Goal: Task Accomplishment & Management: Complete application form

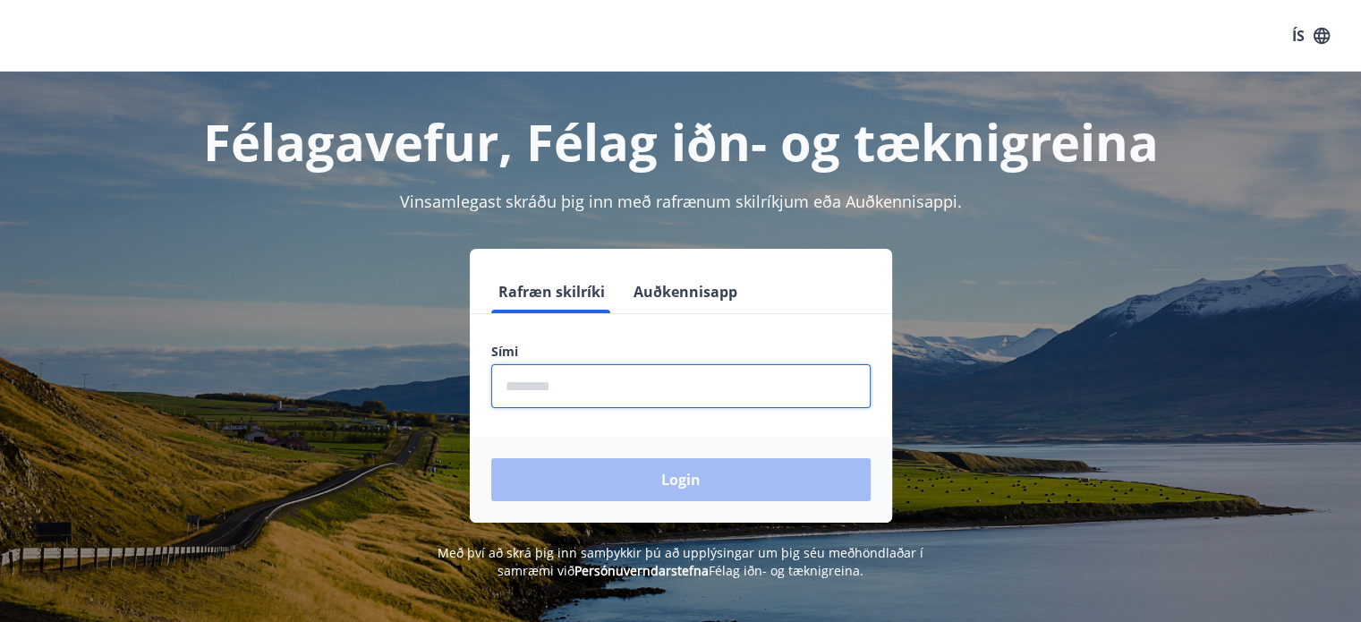
click at [650, 394] on input "phone" at bounding box center [680, 386] width 379 height 44
type input "********"
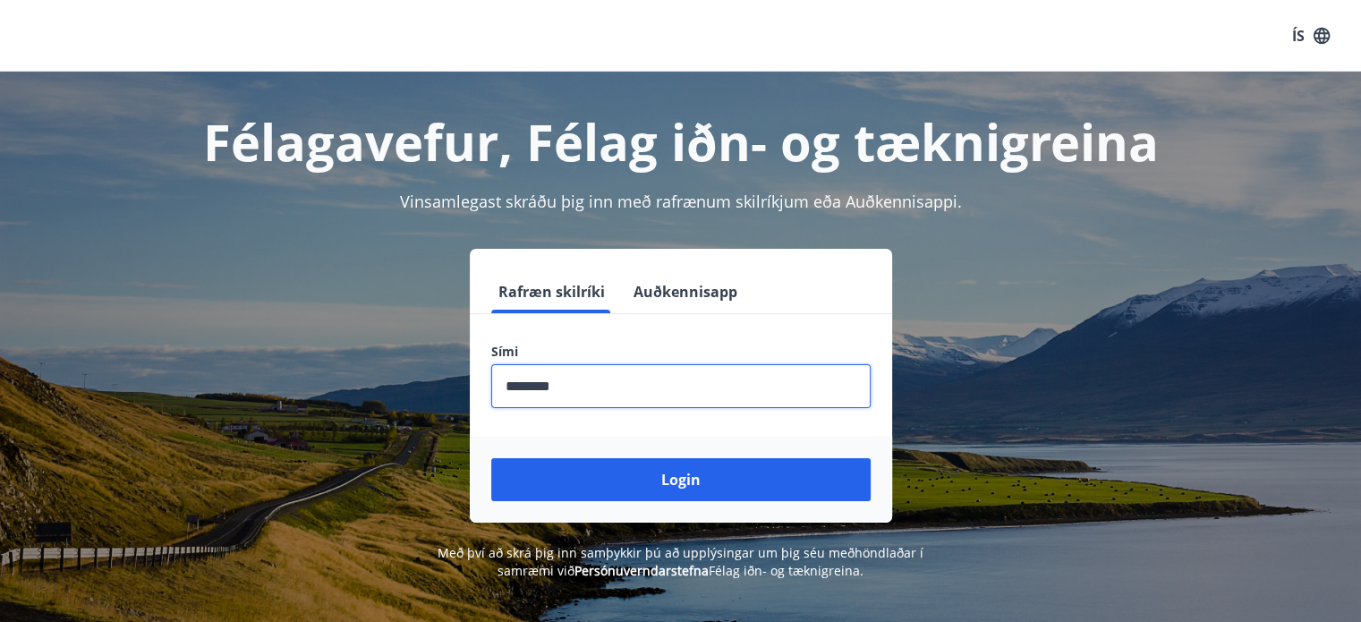
click at [491, 458] on button "Login" at bounding box center [680, 479] width 379 height 43
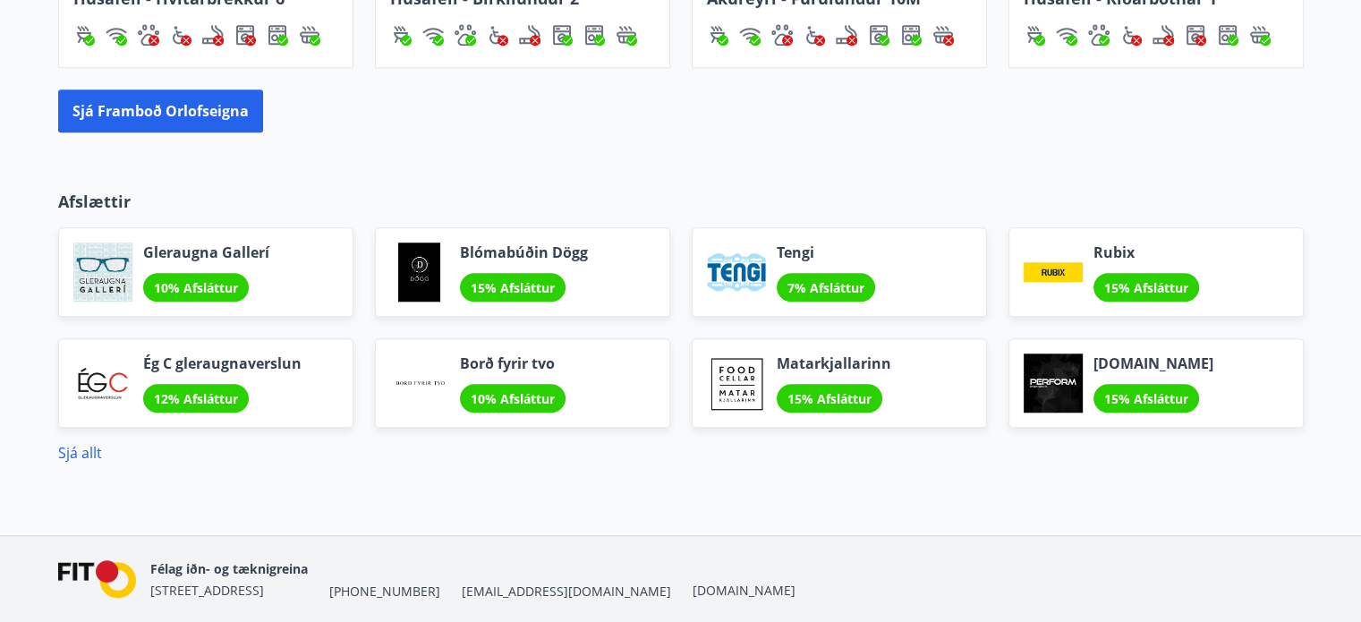
scroll to position [1539, 0]
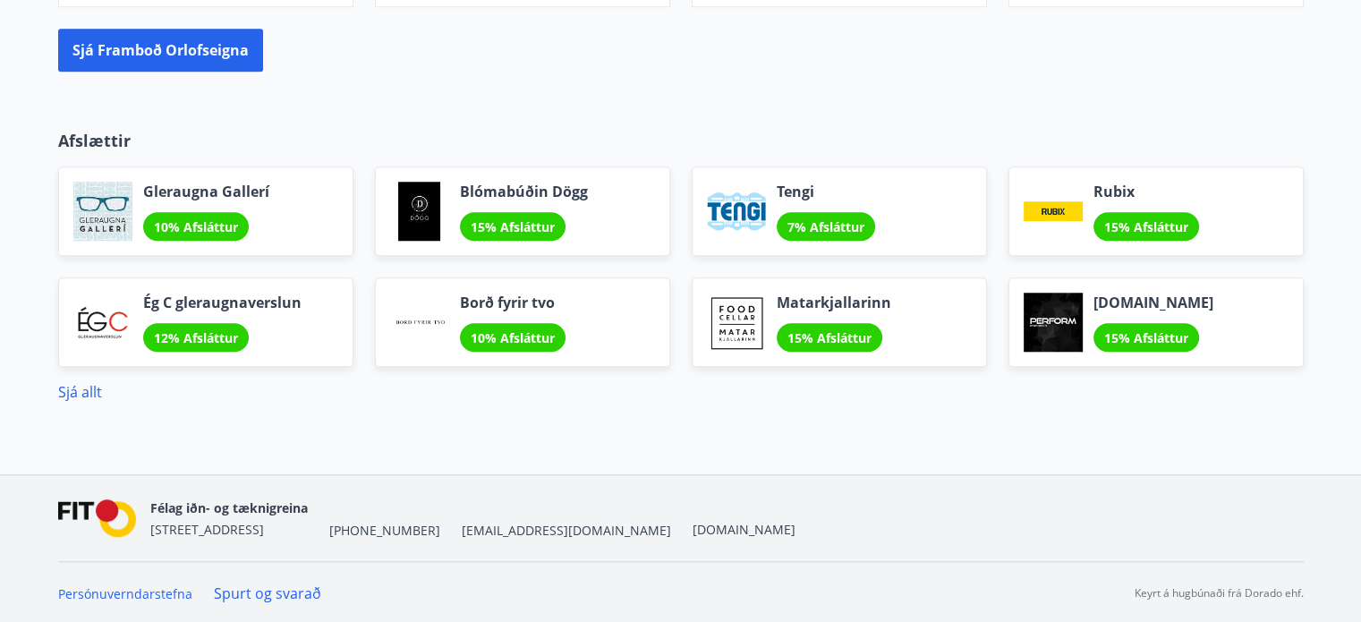
drag, startPoint x: 309, startPoint y: 431, endPoint x: 309, endPoint y: 454, distance: 22.4
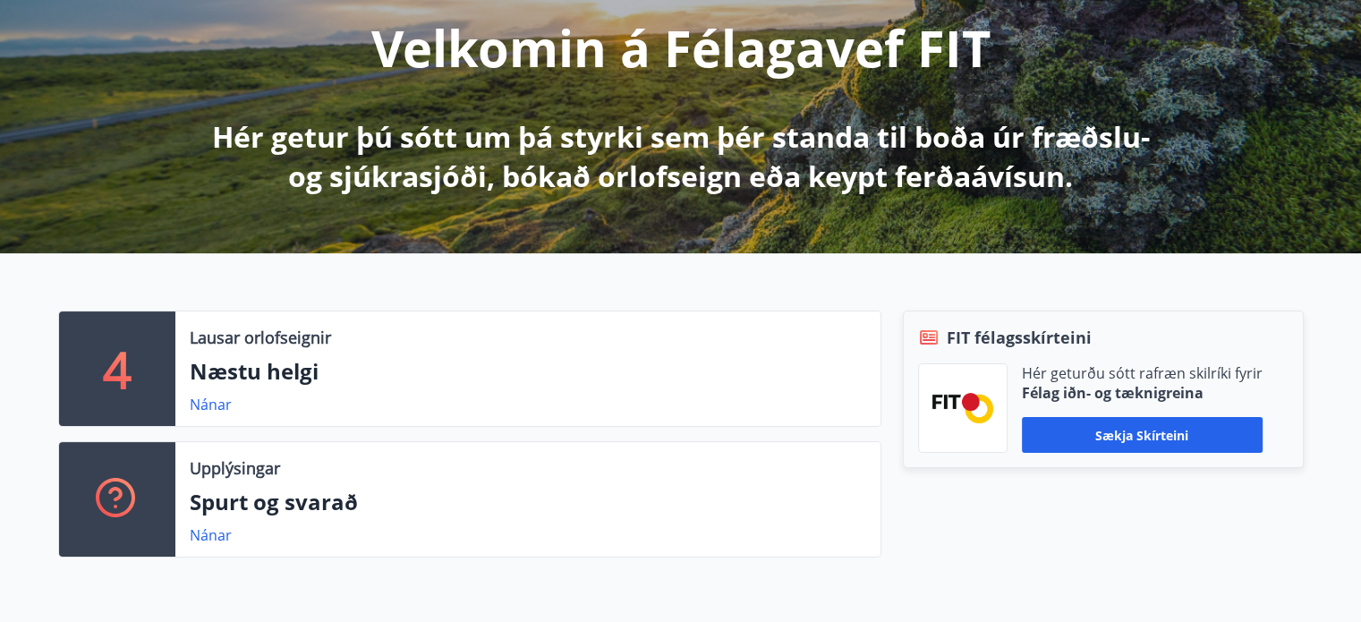
scroll to position [232, 0]
drag, startPoint x: 890, startPoint y: 363, endPoint x: 888, endPoint y: 377, distance: 13.7
click at [888, 377] on div "FIT félagsskírteini Hér geturðu sótt rafræn skilríki fyrir Félag iðn- og tæknig…" at bounding box center [1092, 441] width 422 height 261
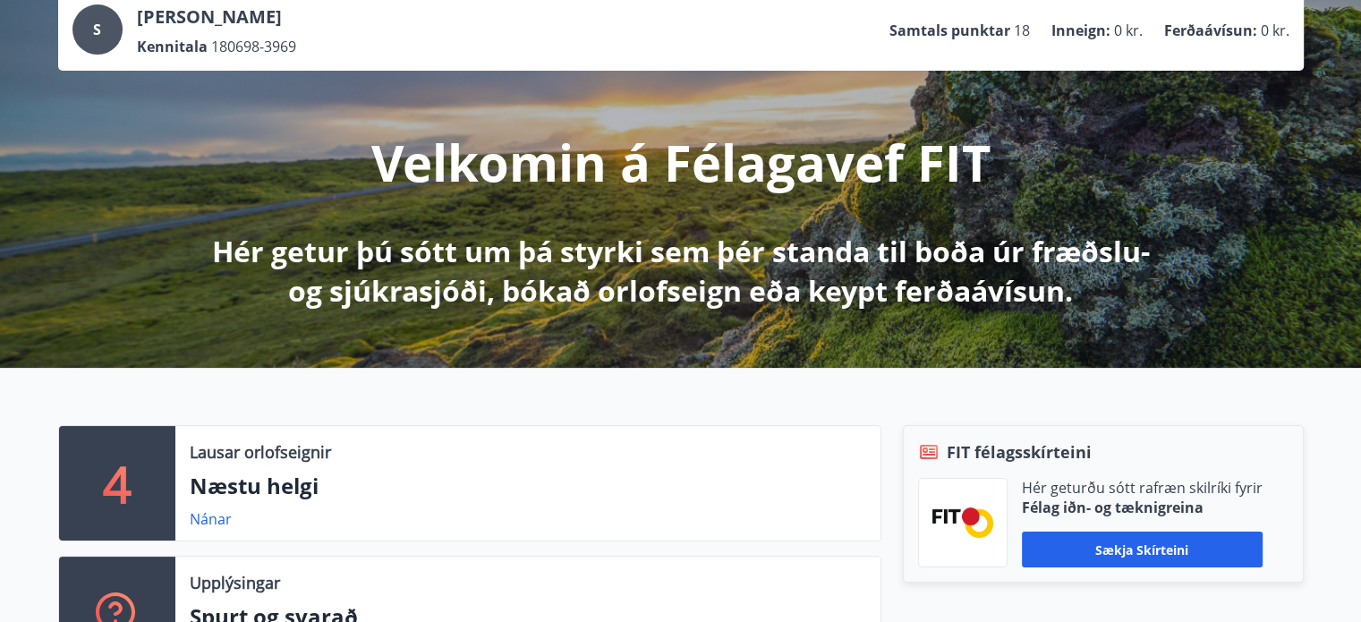
scroll to position [0, 0]
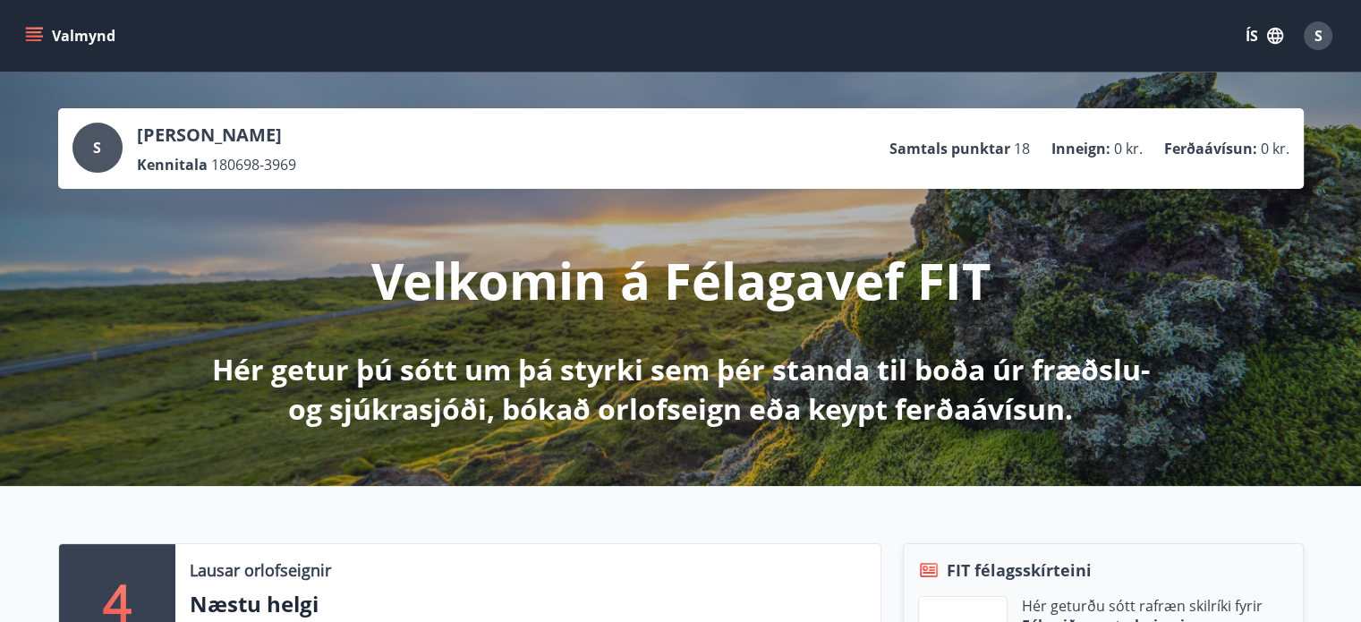
click at [47, 35] on button "Valmynd" at bounding box center [71, 36] width 101 height 32
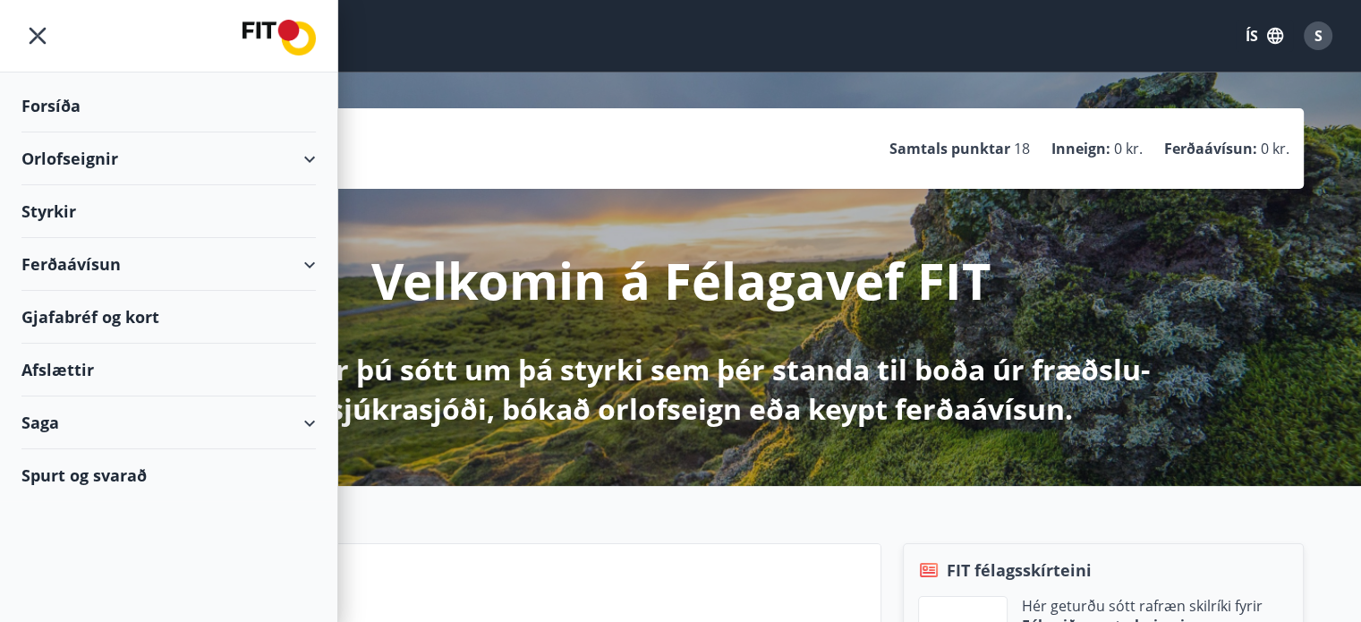
click at [188, 208] on div "Styrkir" at bounding box center [168, 211] width 294 height 53
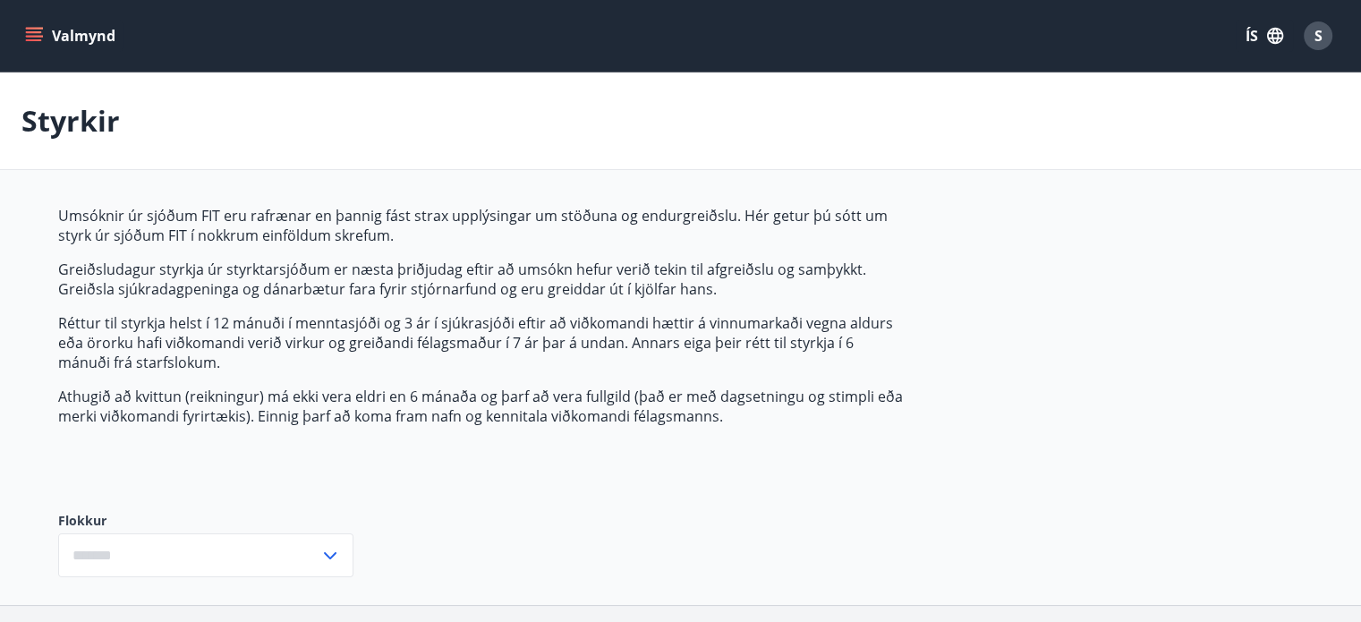
type input "***"
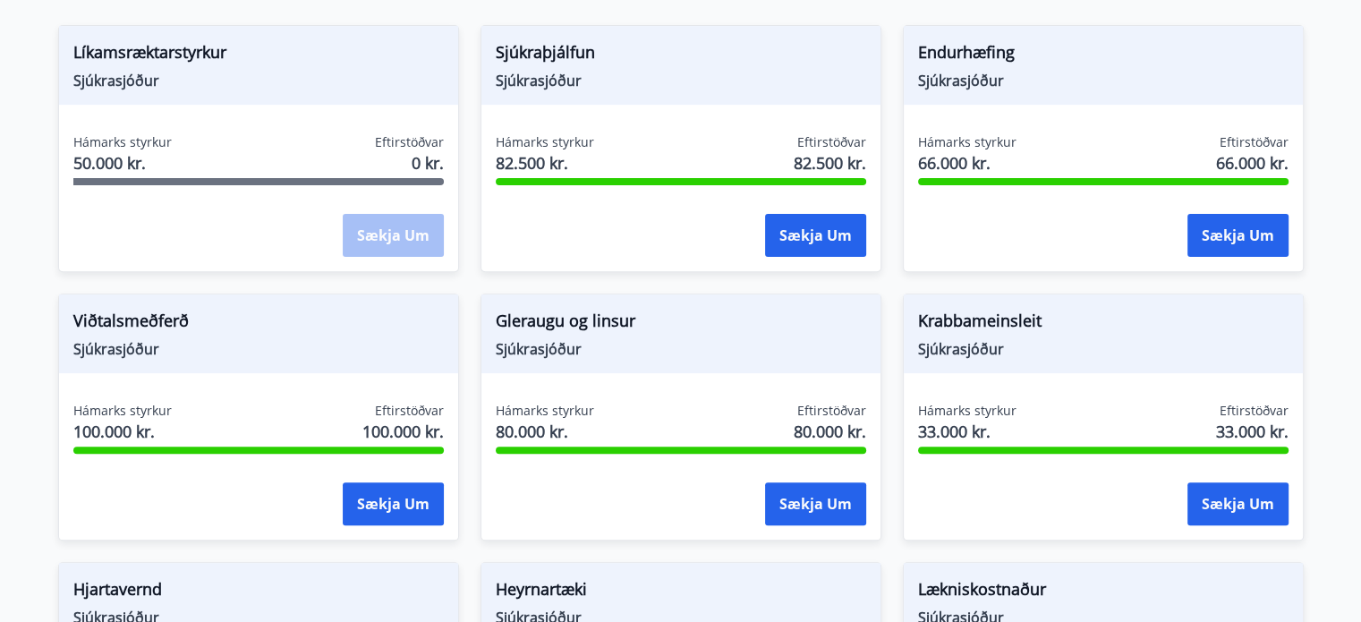
scroll to position [583, 0]
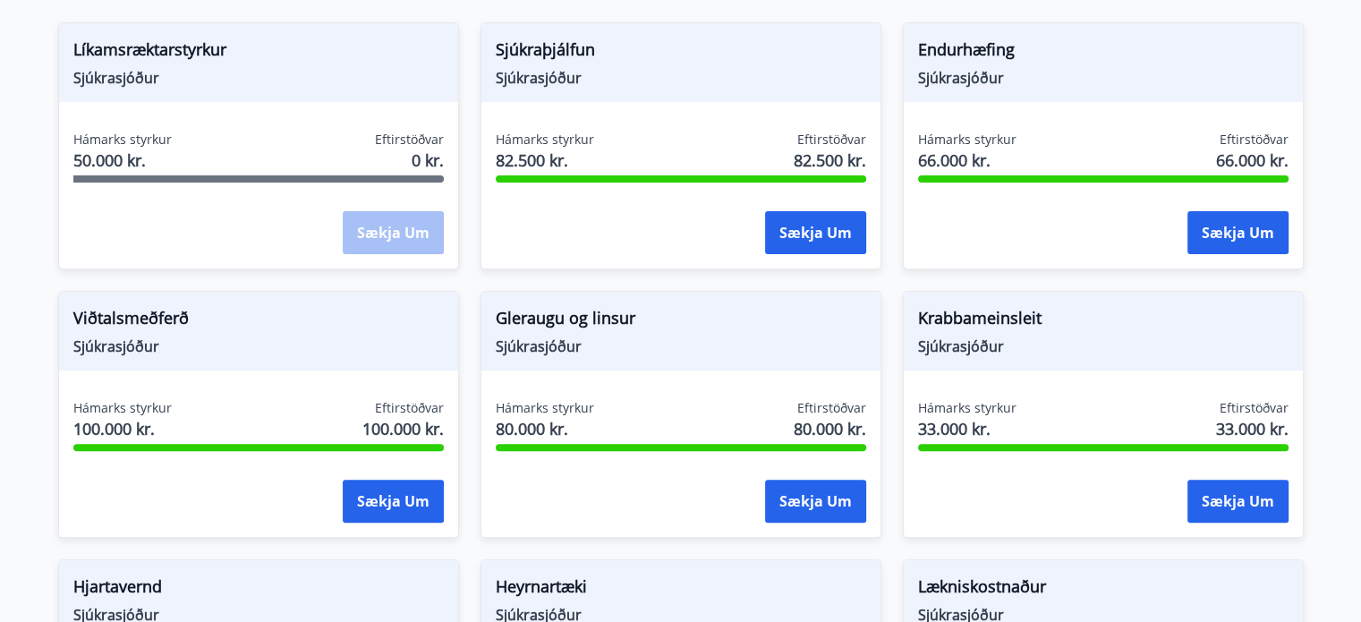
click at [217, 124] on div "Líkamsræktarstyrkur Sjúkrasjóður Hámarks styrkur 50.000 kr. Eftirstöðvar 0 kr. …" at bounding box center [258, 145] width 401 height 247
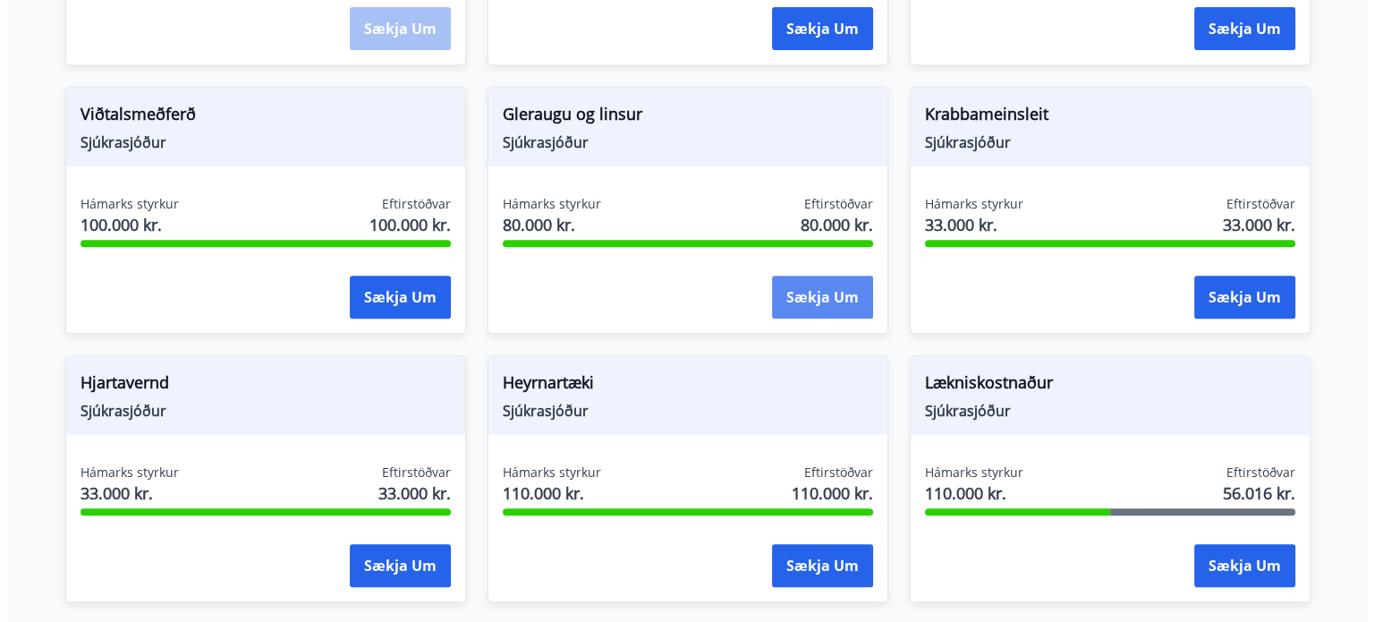
scroll to position [787, 0]
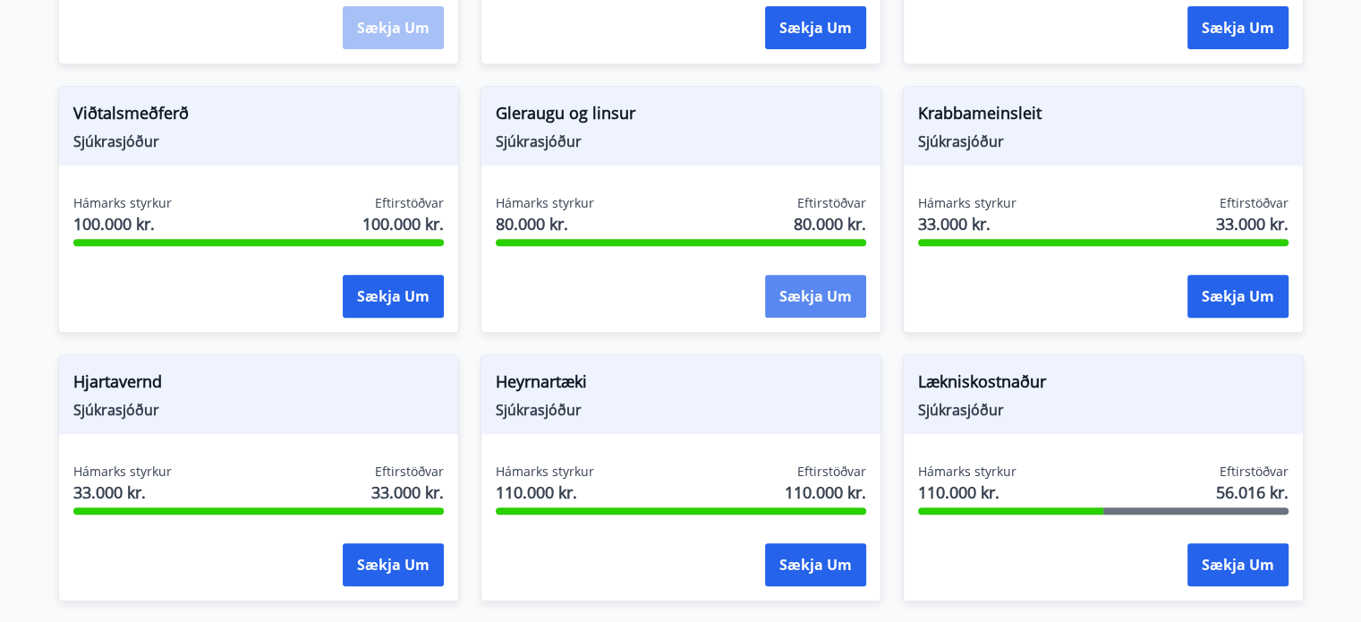
click at [821, 286] on button "Sækja um" at bounding box center [815, 296] width 101 height 43
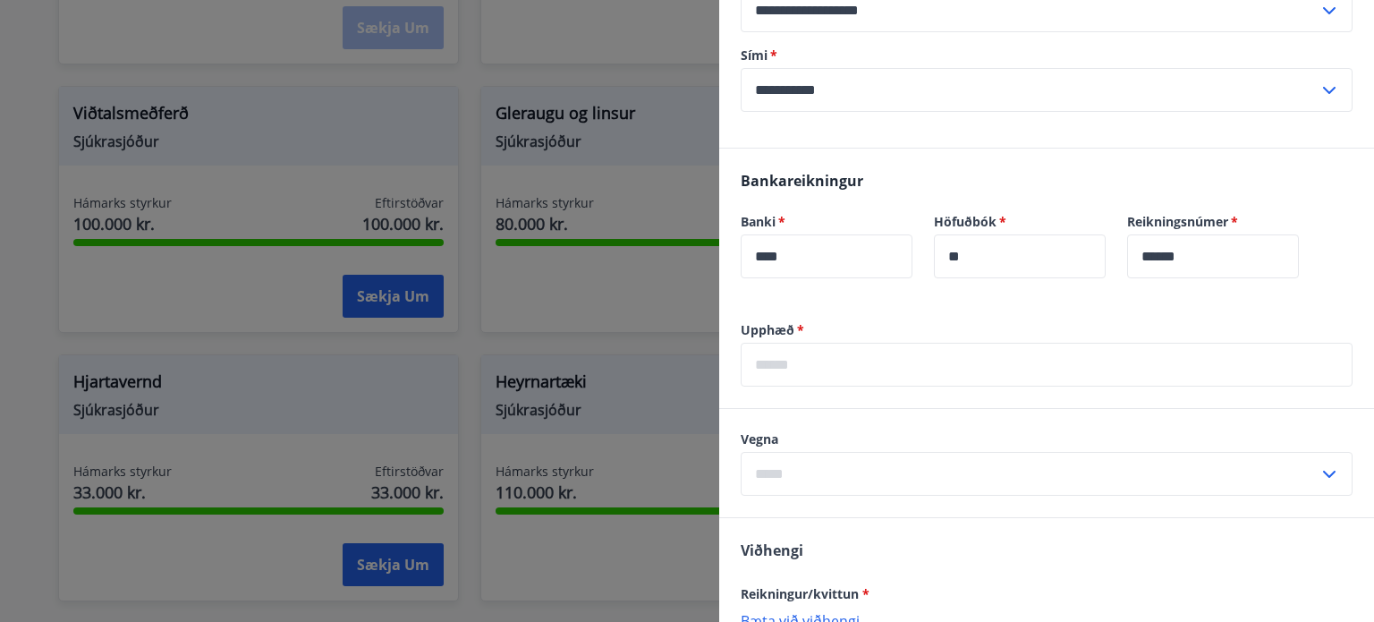
scroll to position [369, 0]
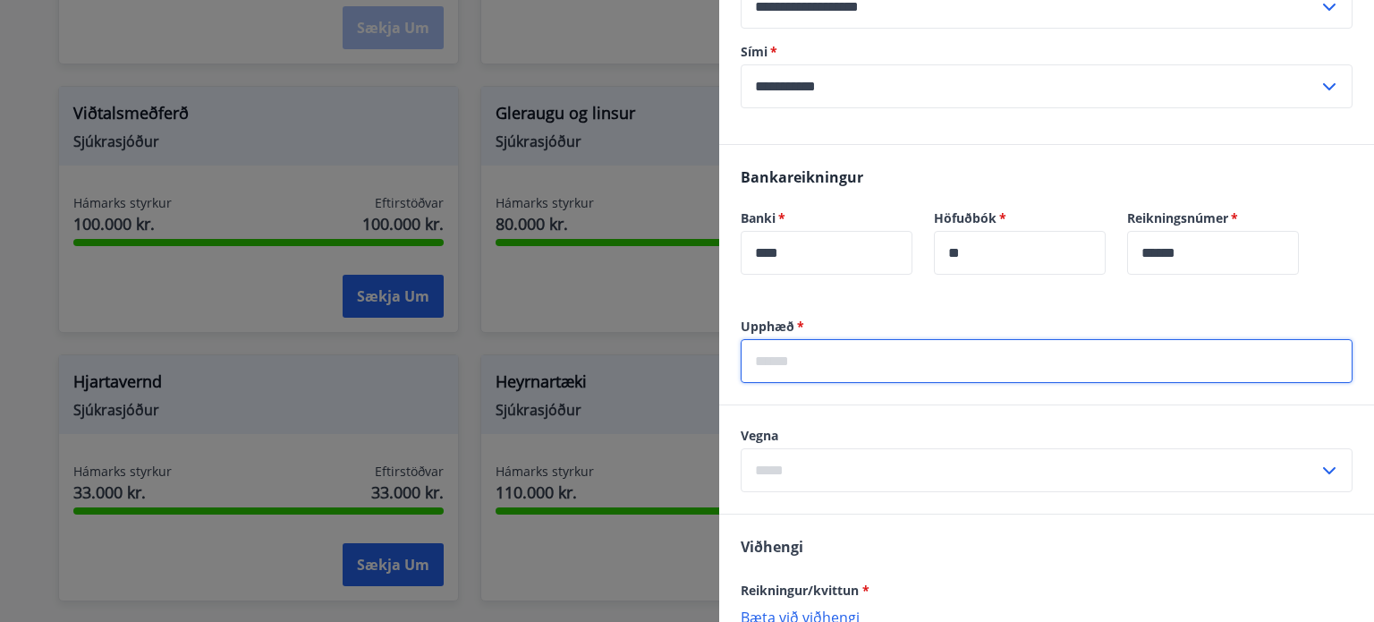
click at [908, 362] on input "text" at bounding box center [1047, 361] width 612 height 44
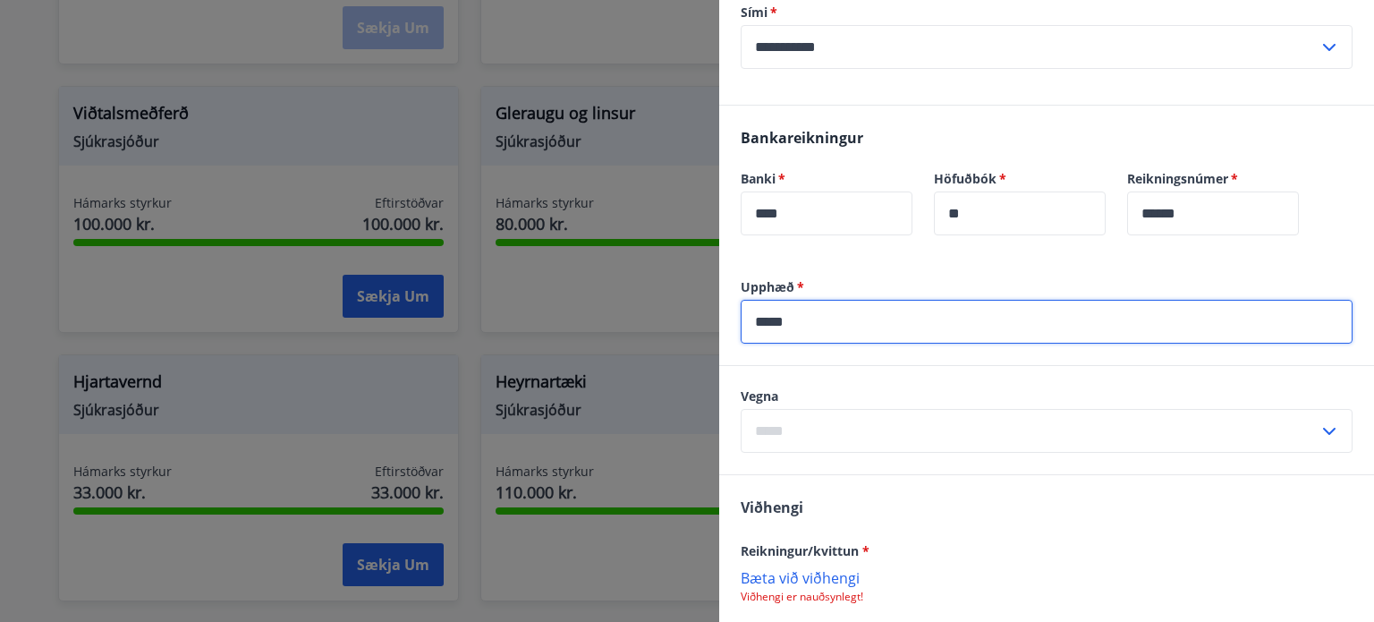
scroll to position [410, 0]
type input "*****"
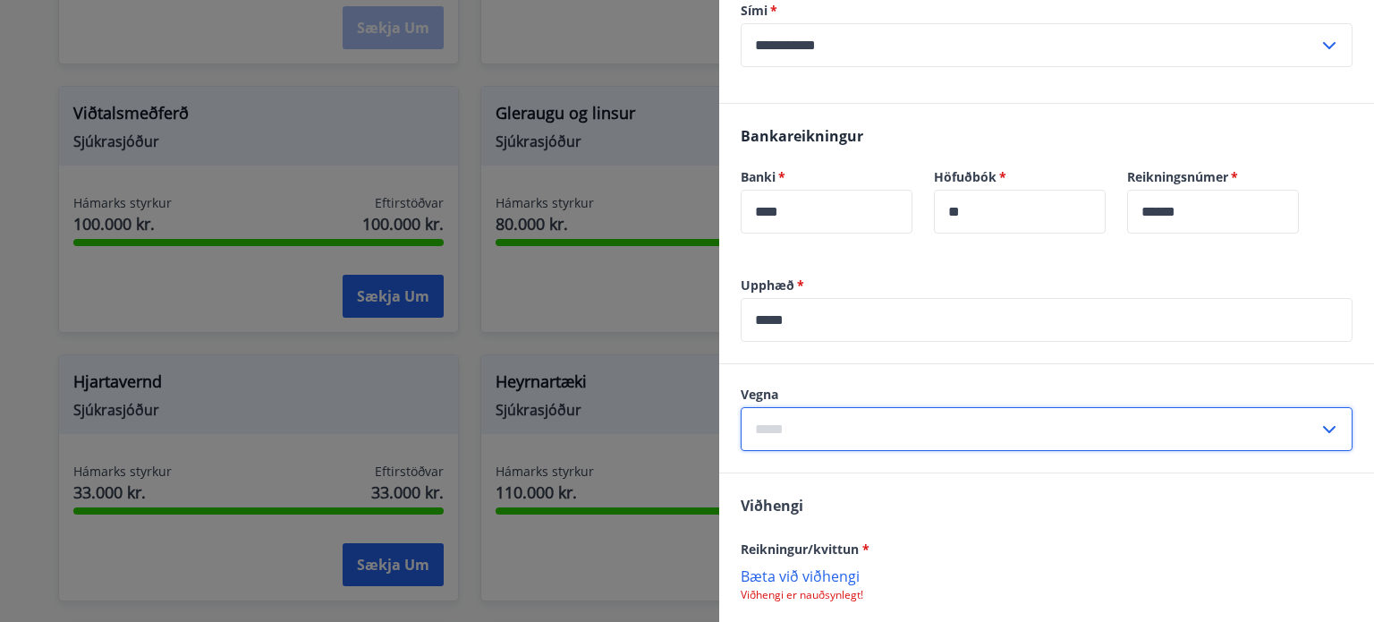
click at [880, 426] on input "text" at bounding box center [1030, 429] width 578 height 44
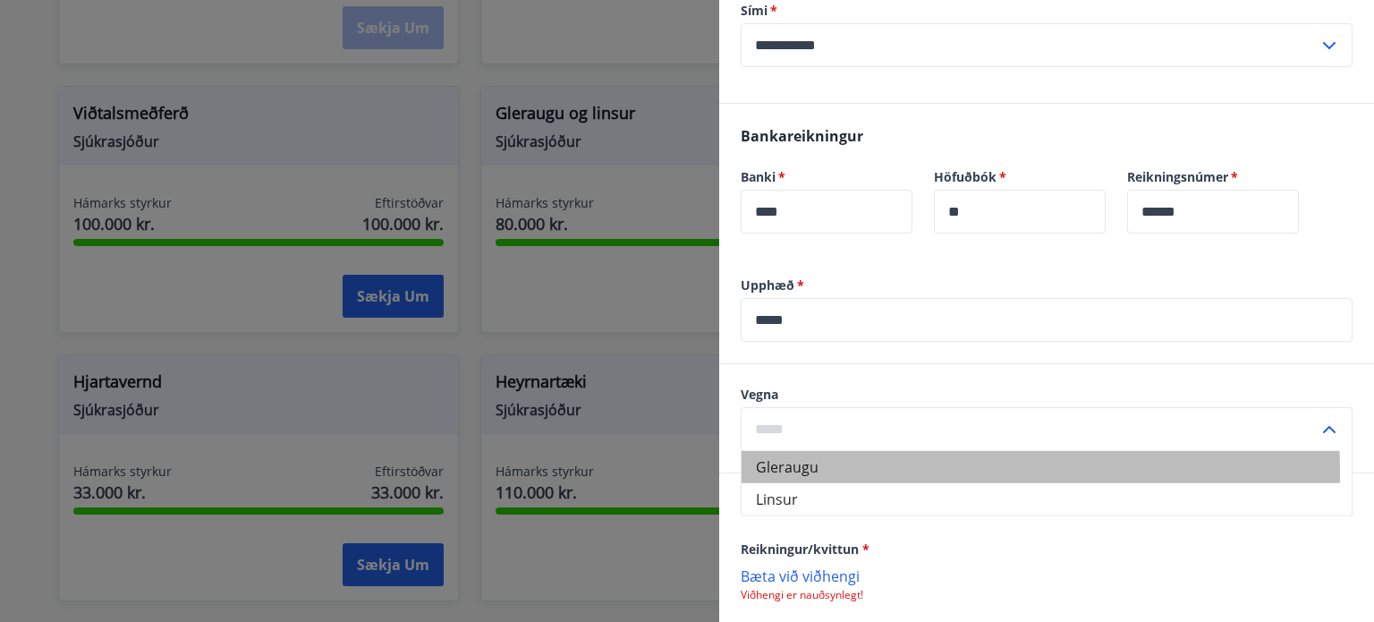
click at [842, 472] on li "Gleraugu" at bounding box center [1047, 467] width 610 height 32
type input "********"
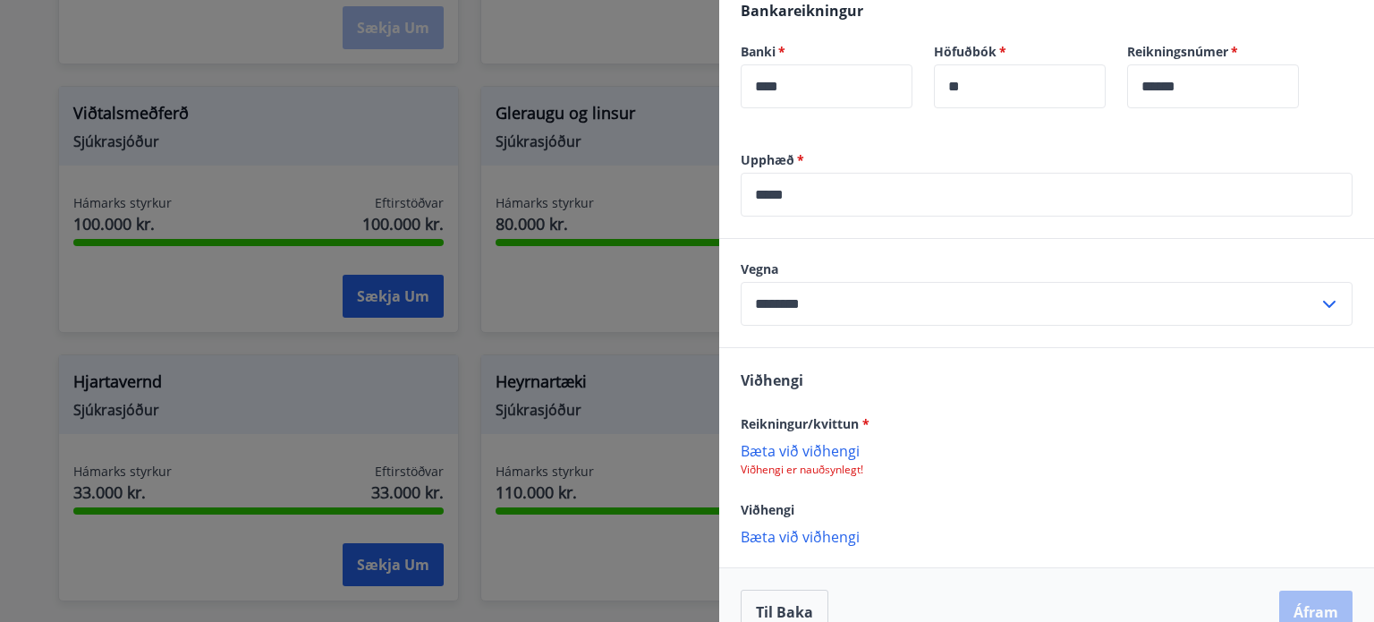
scroll to position [568, 0]
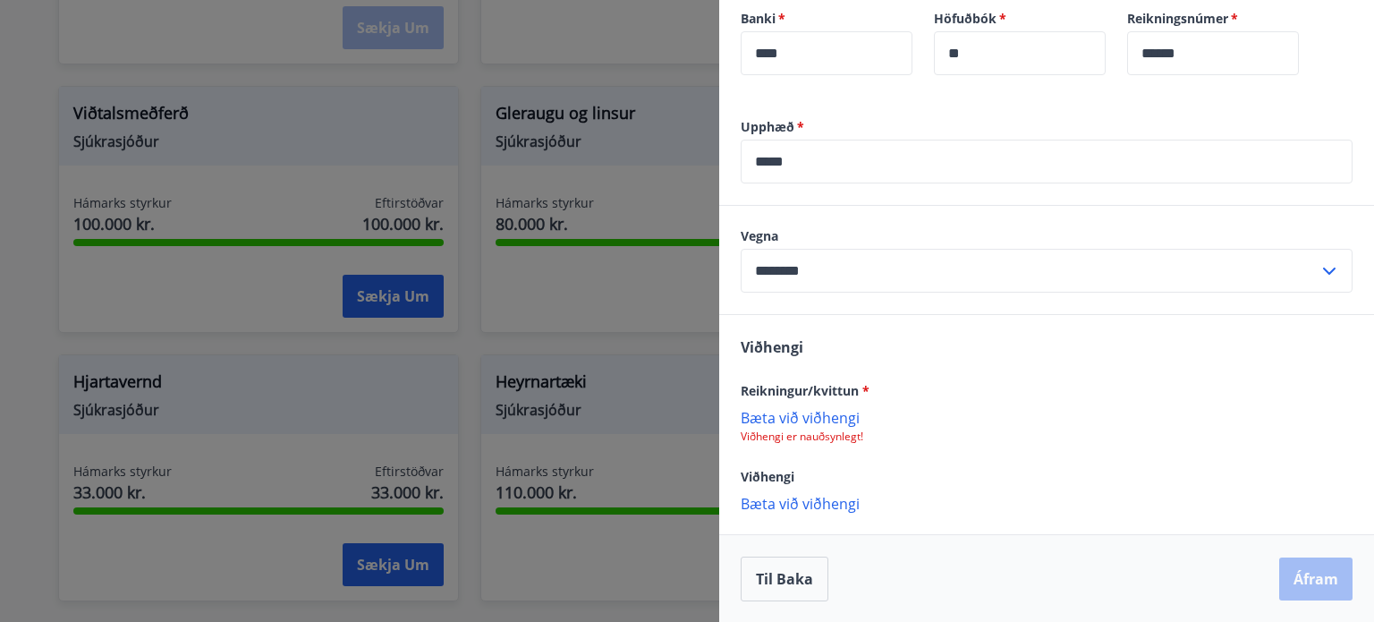
click at [832, 414] on p "Bæta við viðhengi" at bounding box center [1047, 417] width 612 height 18
click at [1310, 575] on button "Áfram" at bounding box center [1316, 579] width 73 height 43
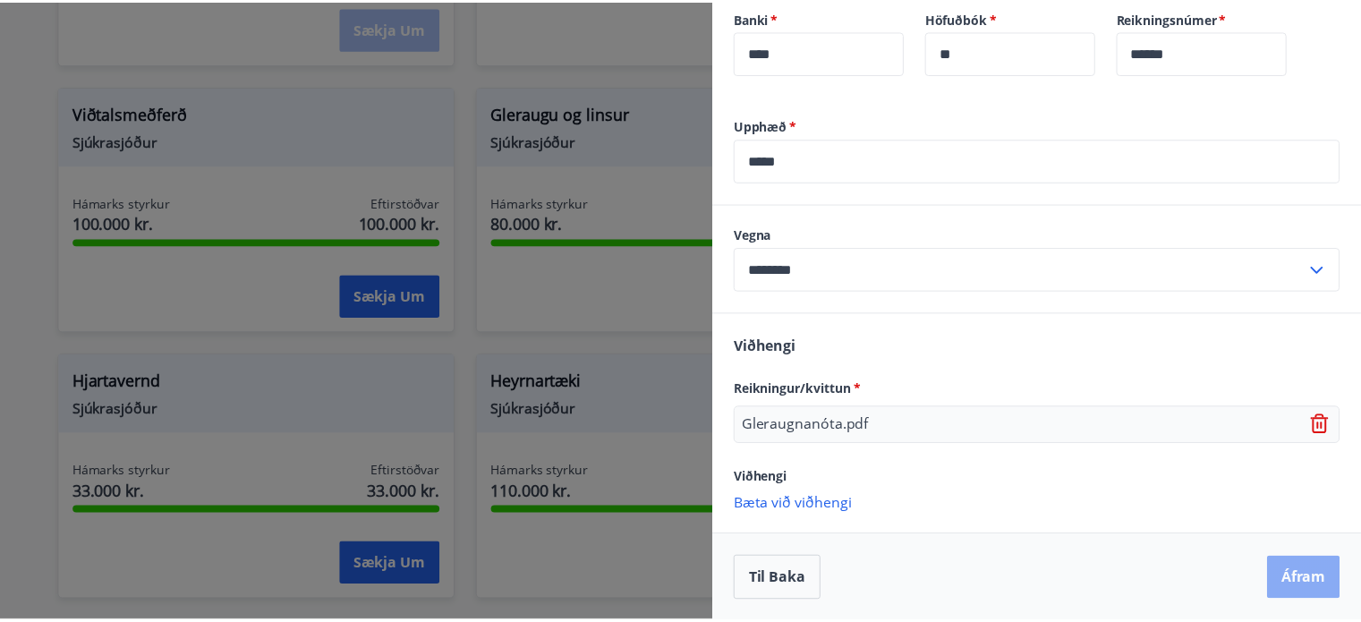
scroll to position [0, 0]
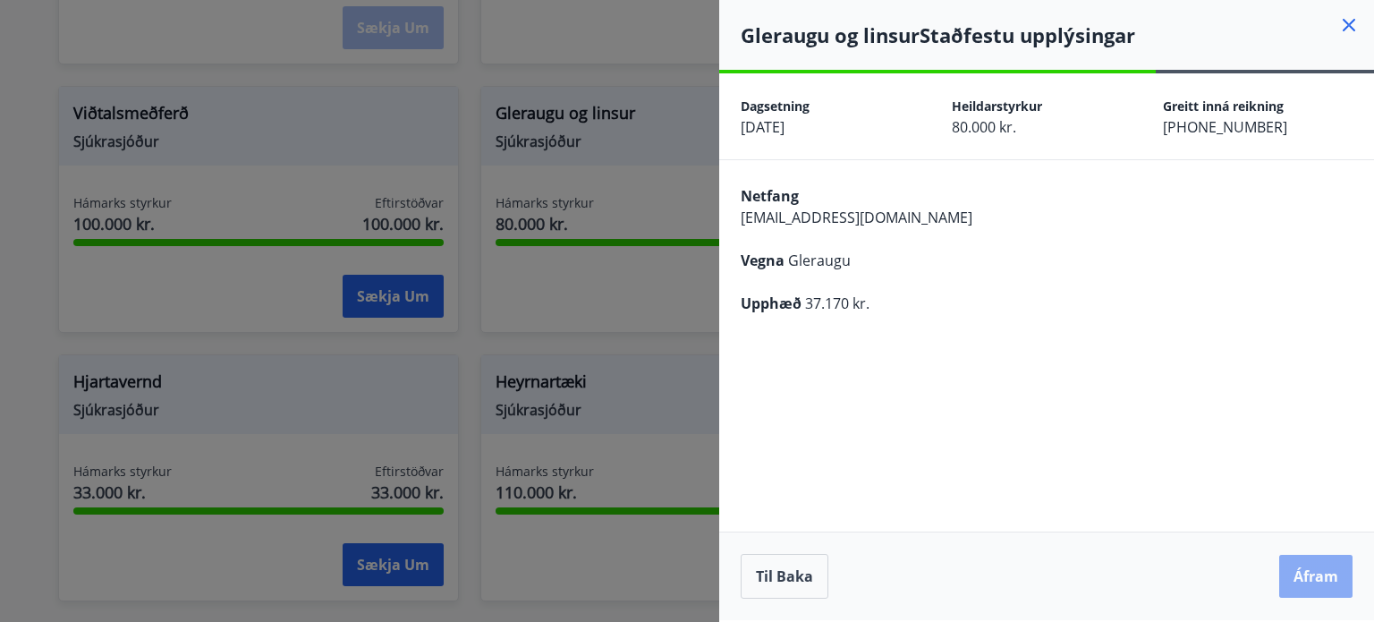
click at [1307, 578] on button "Áfram" at bounding box center [1316, 576] width 73 height 43
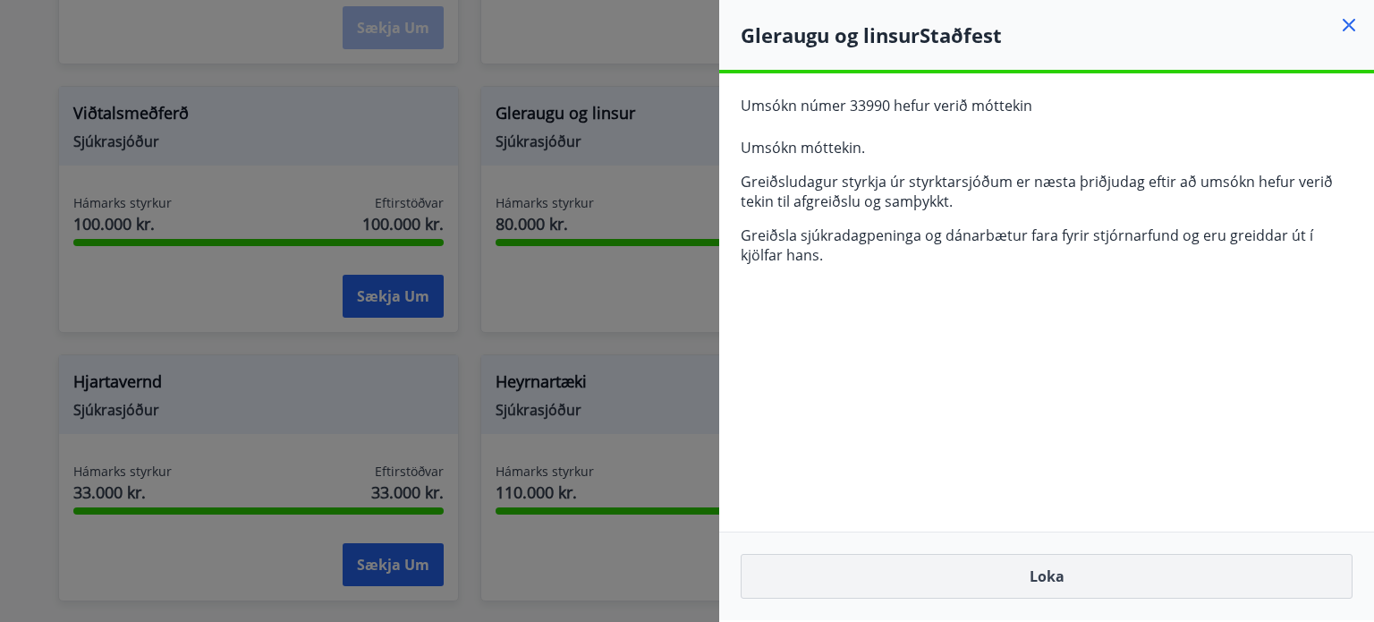
click at [966, 590] on button "Loka" at bounding box center [1047, 576] width 612 height 45
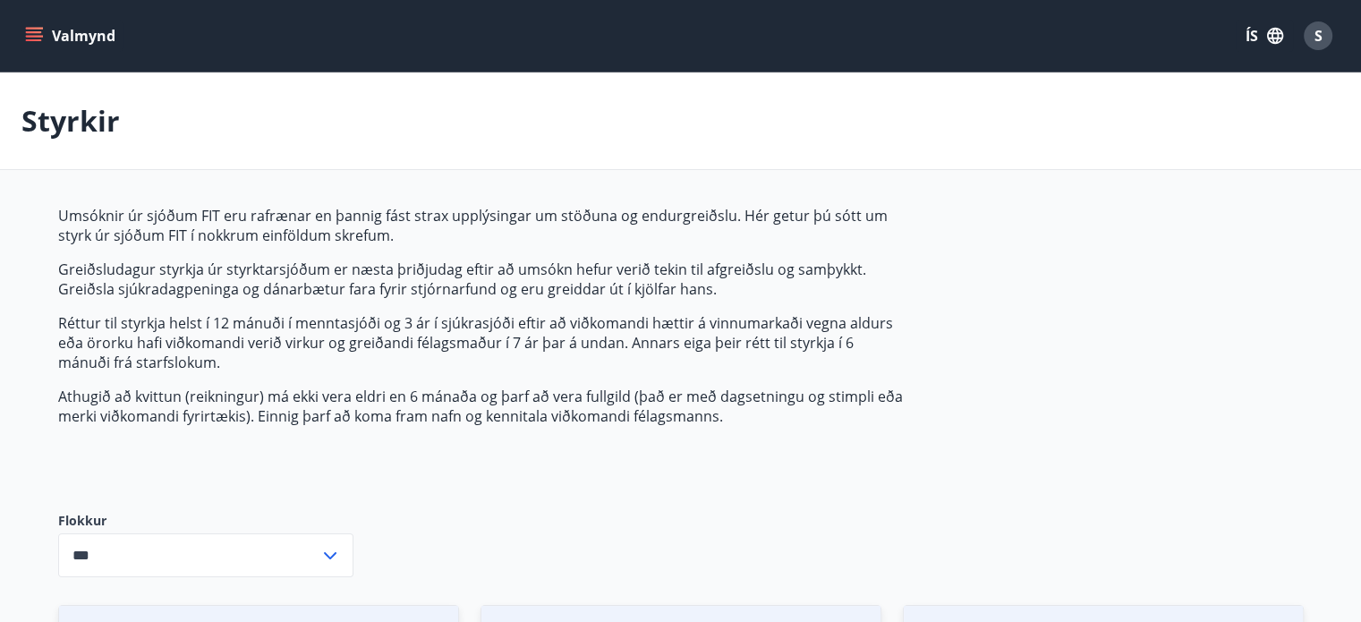
drag, startPoint x: 1331, startPoint y: 52, endPoint x: 1317, endPoint y: 33, distance: 23.6
click at [1317, 33] on div "S" at bounding box center [1318, 35] width 43 height 43
click at [1317, 33] on span "S" at bounding box center [1318, 36] width 8 height 20
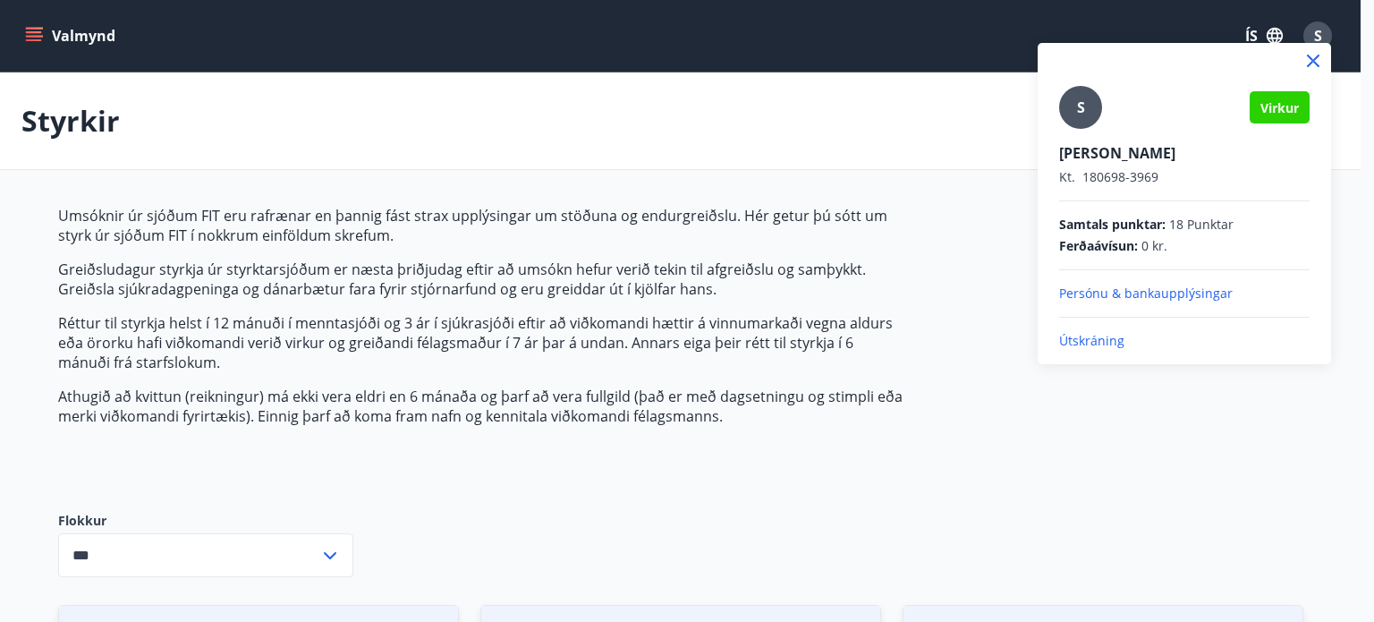
click at [29, 30] on div at bounding box center [687, 311] width 1374 height 622
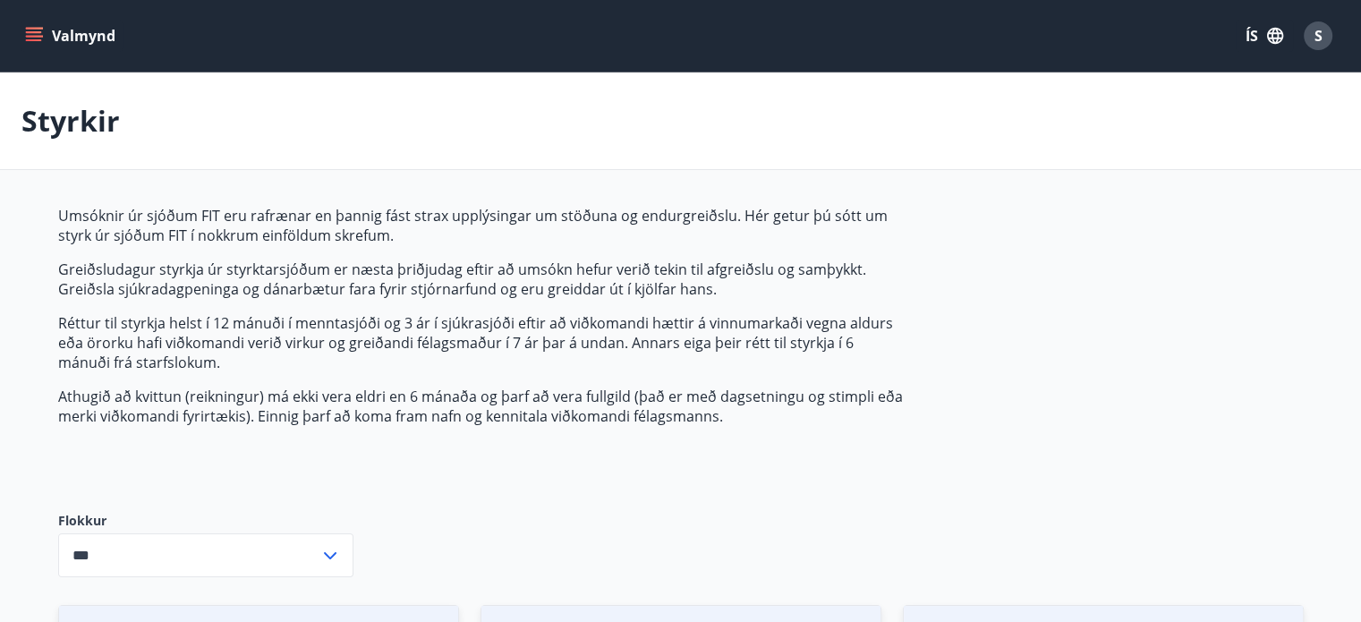
click at [29, 30] on icon "menu" at bounding box center [34, 36] width 18 height 18
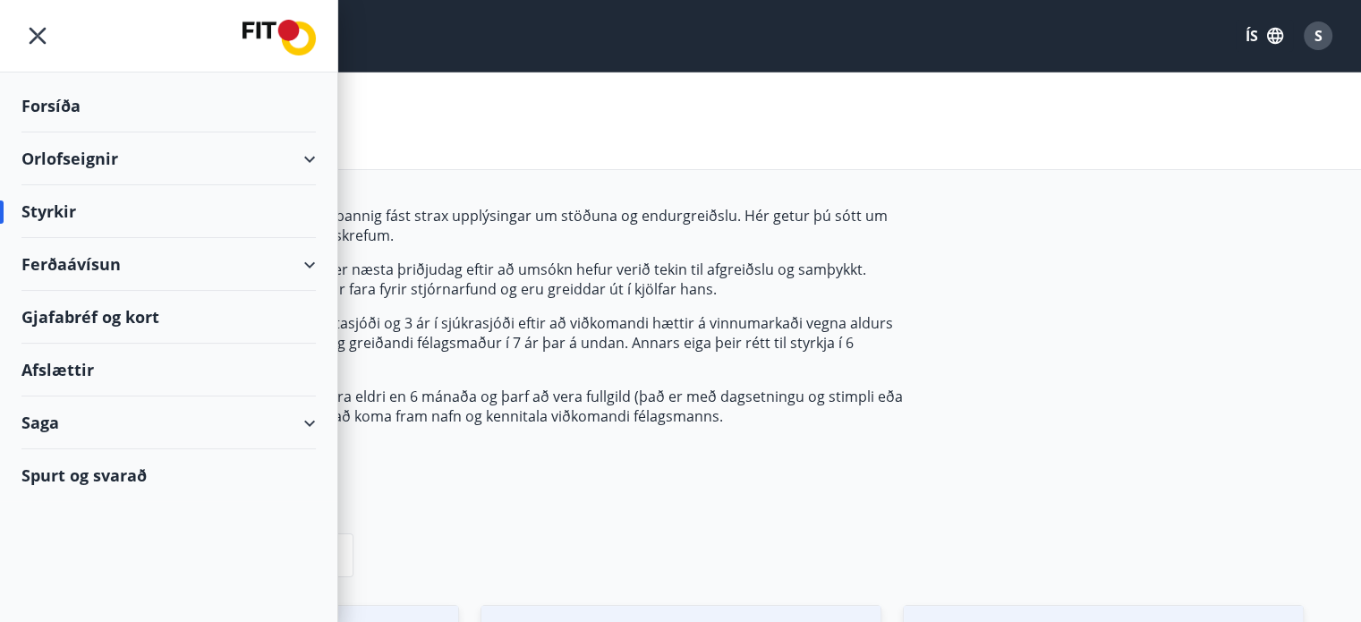
click at [38, 428] on div "Saga" at bounding box center [168, 422] width 294 height 53
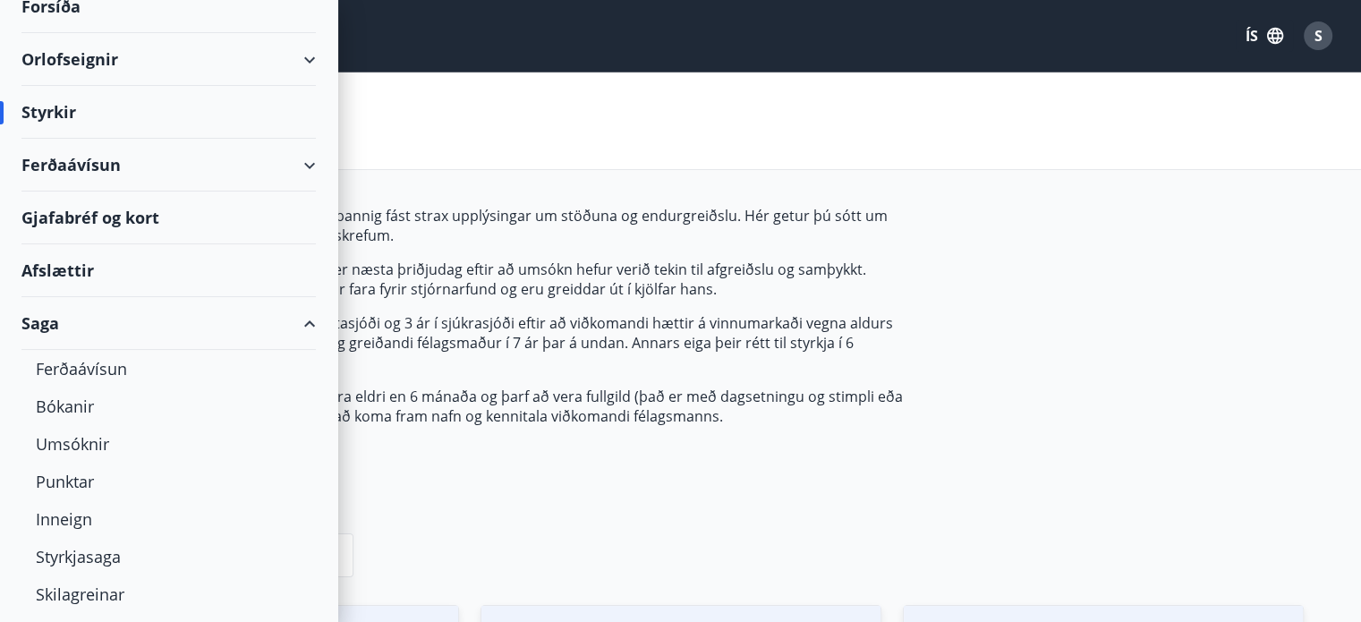
scroll to position [102, 0]
click at [56, 447] on div "Umsóknir" at bounding box center [169, 441] width 266 height 38
